Goal: Task Accomplishment & Management: Manage account settings

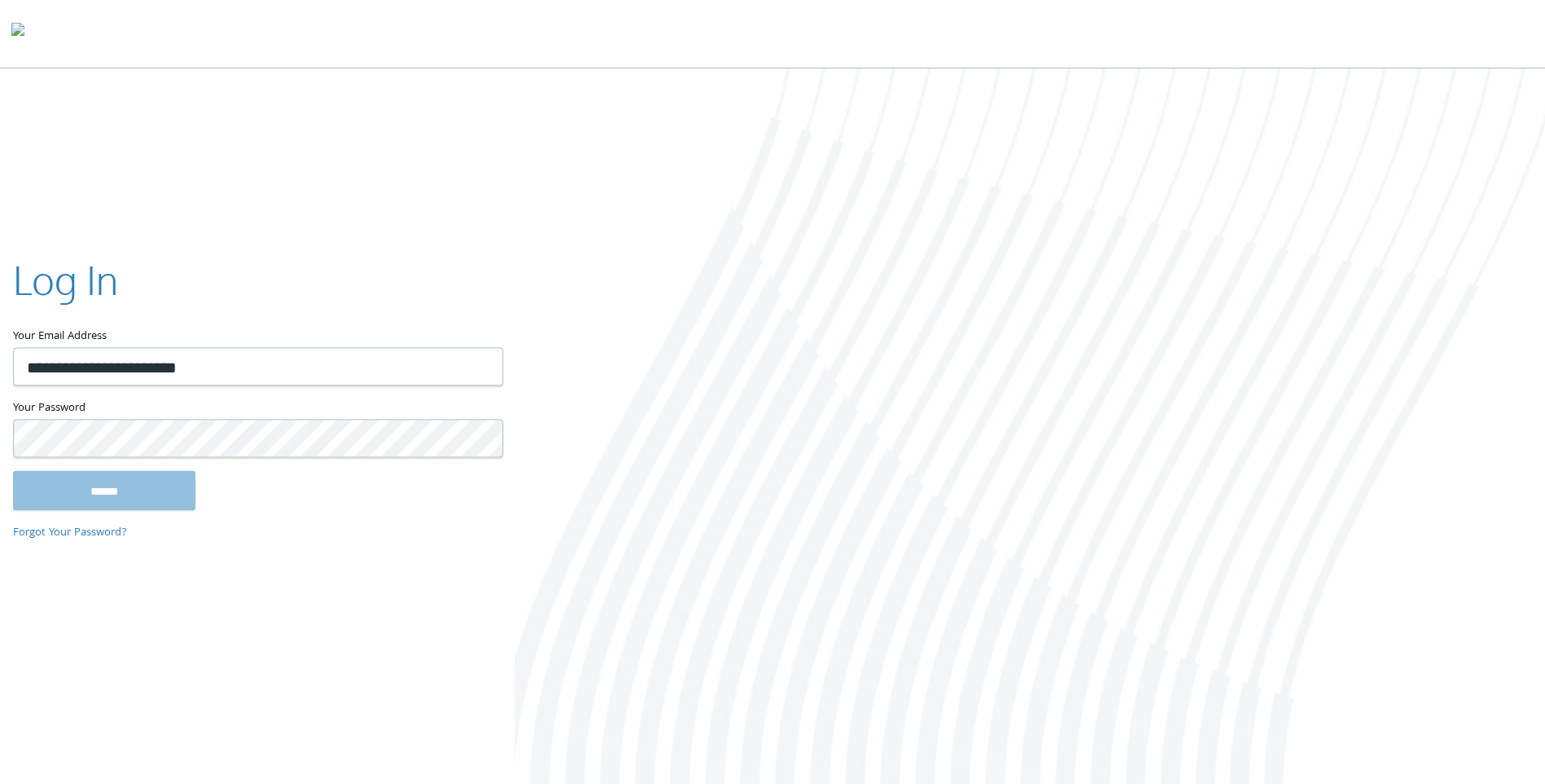
type input "**********"
click at [75, 492] on input "******" at bounding box center [104, 491] width 182 height 39
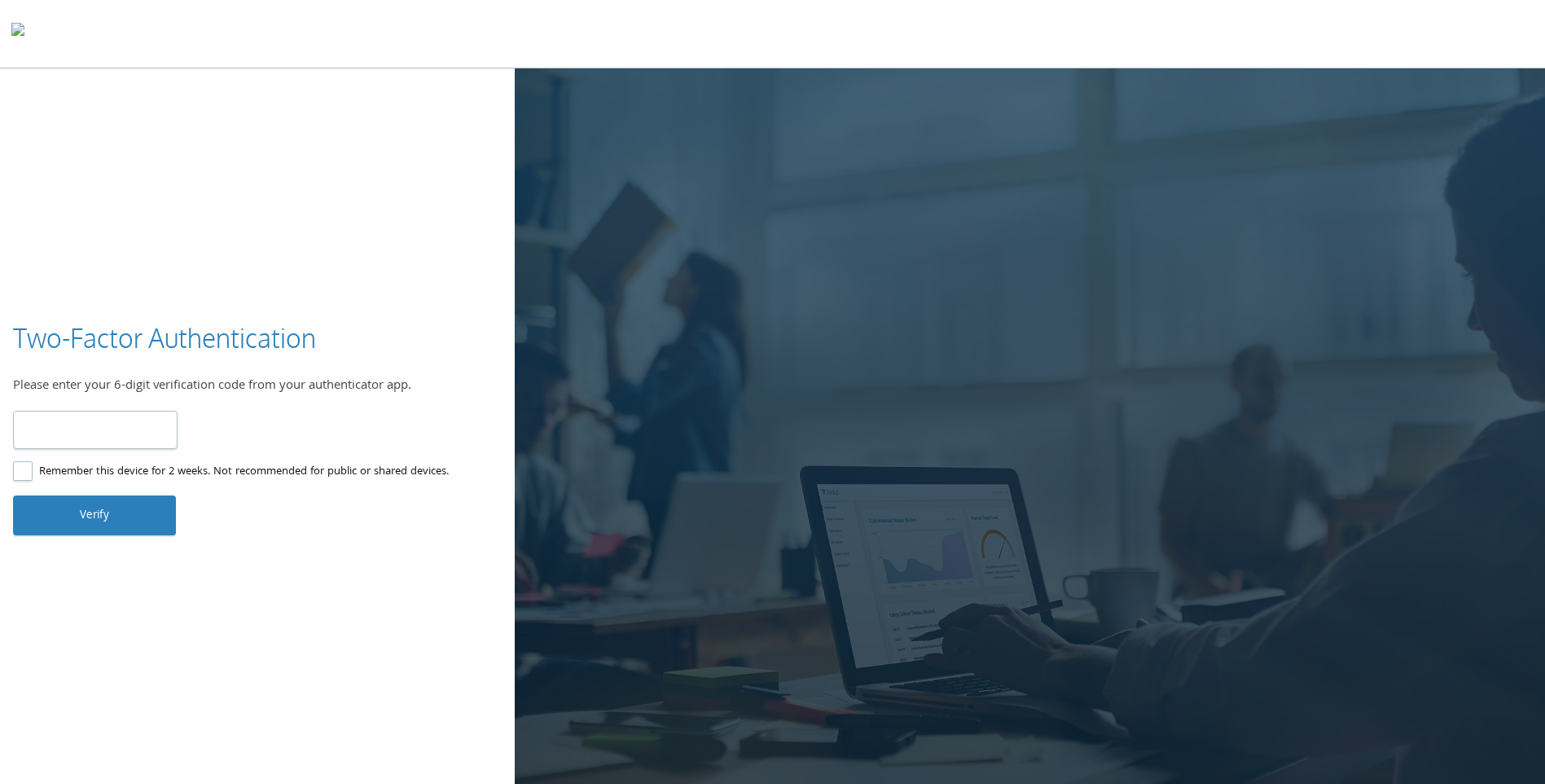
click at [55, 432] on input "number" at bounding box center [95, 429] width 165 height 38
type input "******"
